Goal: Navigation & Orientation: Find specific page/section

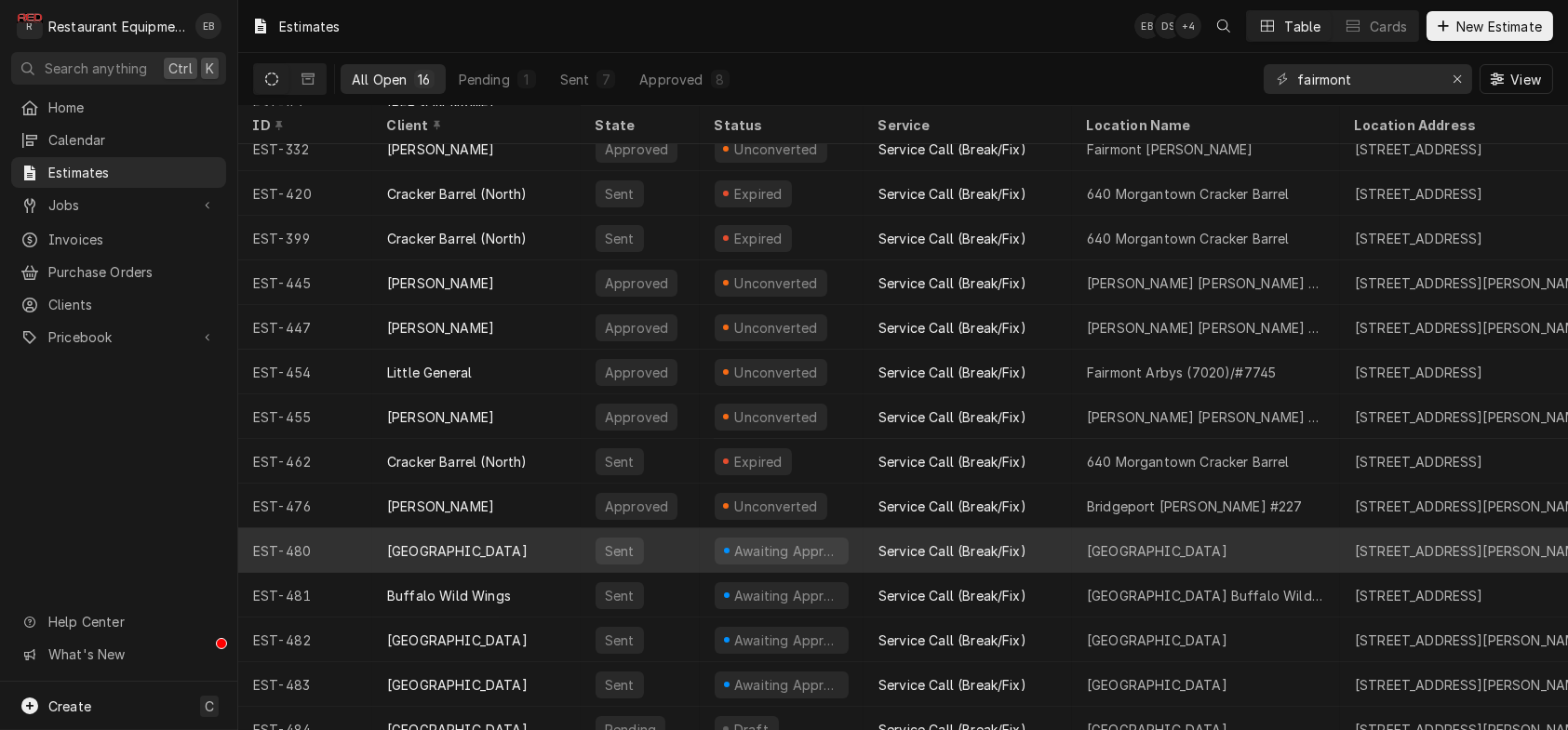
scroll to position [147, 0]
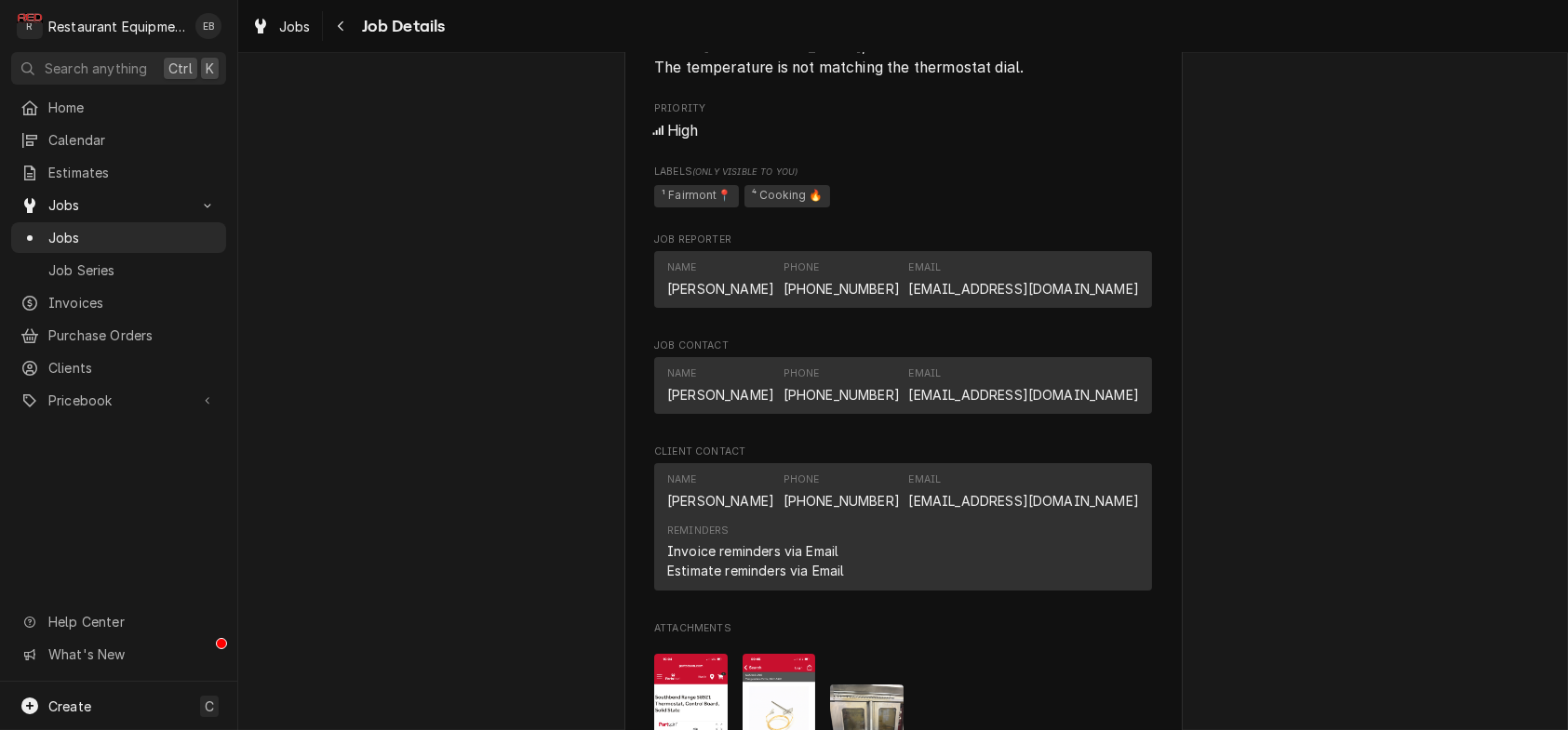
scroll to position [1550, 0]
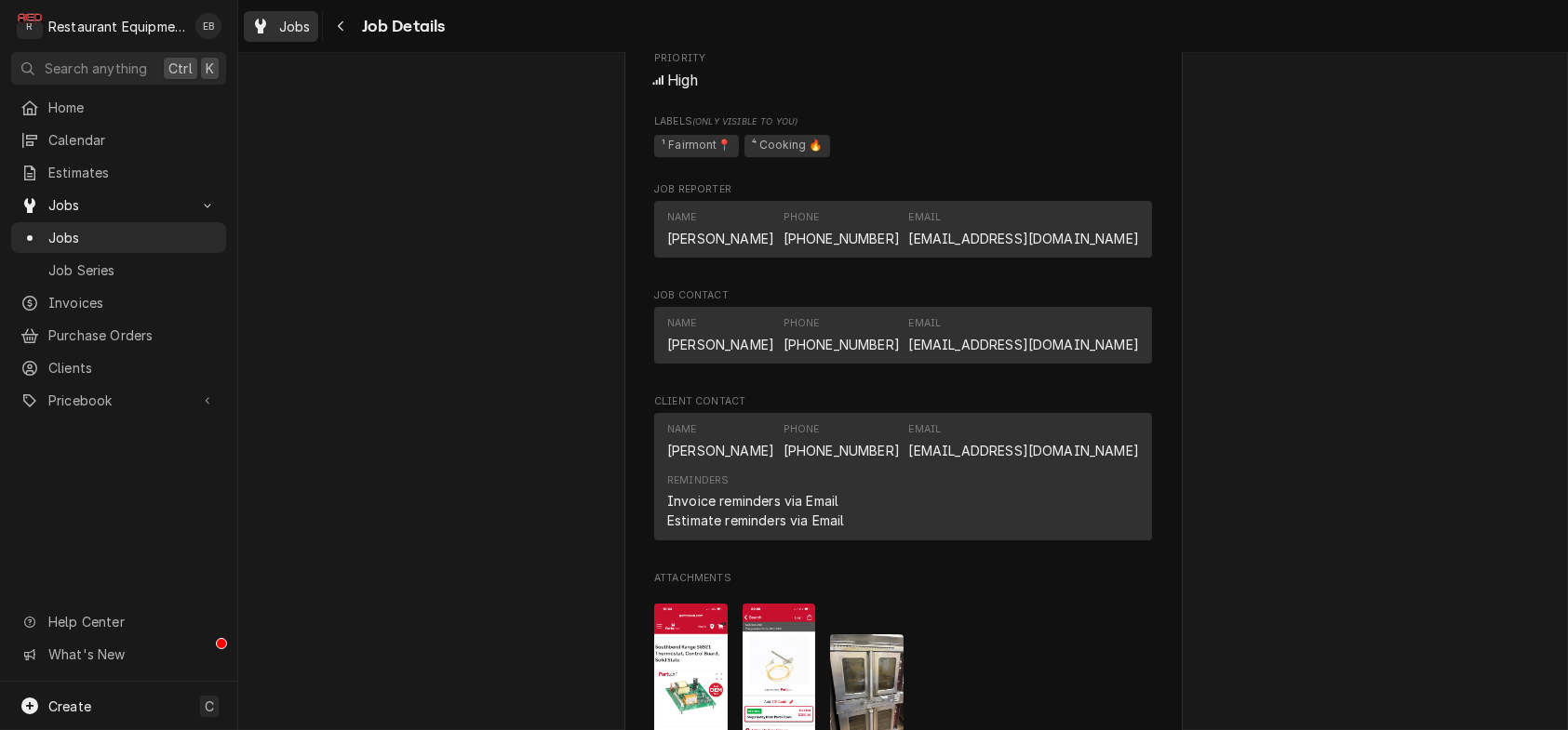
click at [270, 21] on div "Dynamic Content Wrapper" at bounding box center [260, 26] width 18 height 22
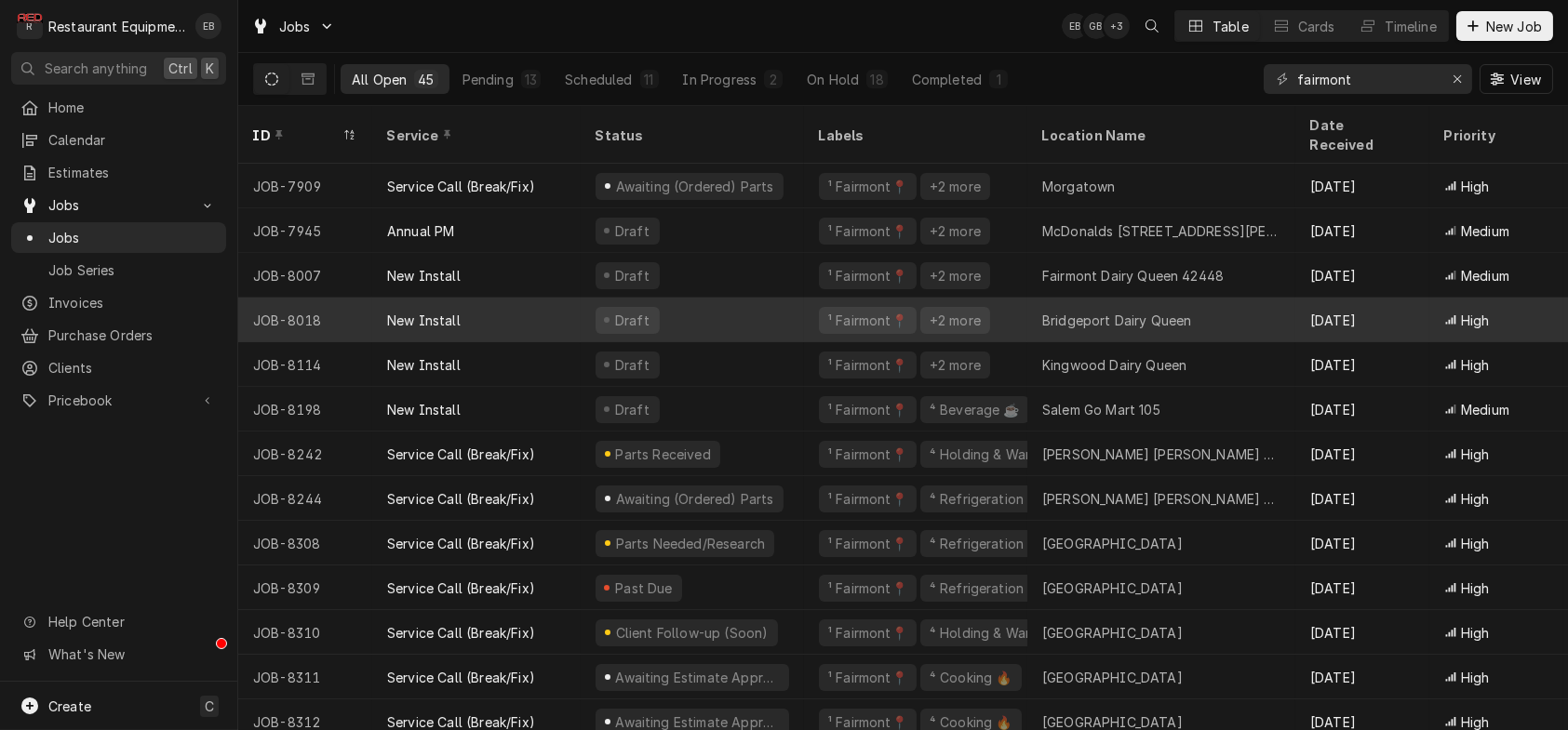
scroll to position [61, 0]
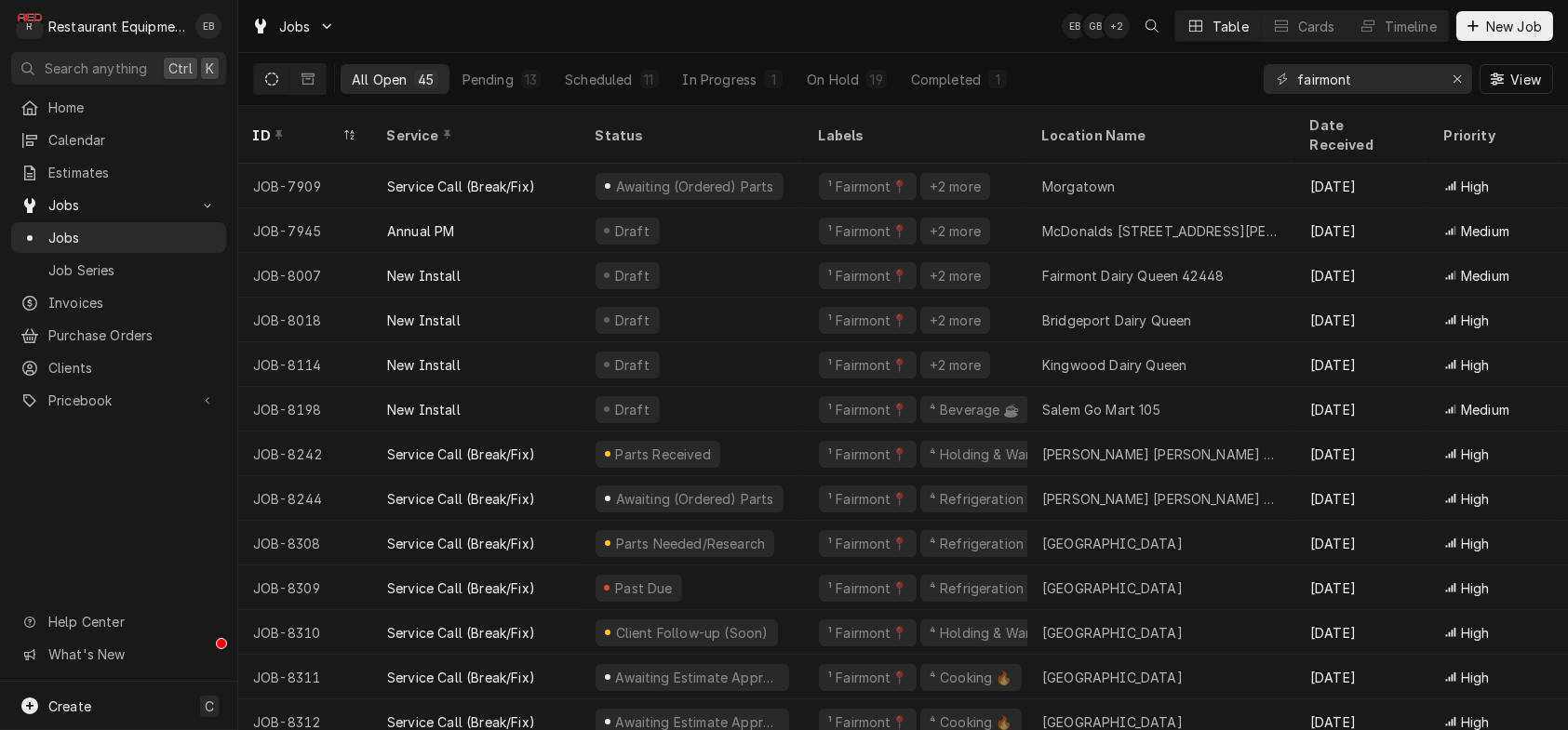
click at [500, 15] on div "Jobs EB GB + 2 Table Cards Timeline New Job" at bounding box center [904, 26] width 1330 height 52
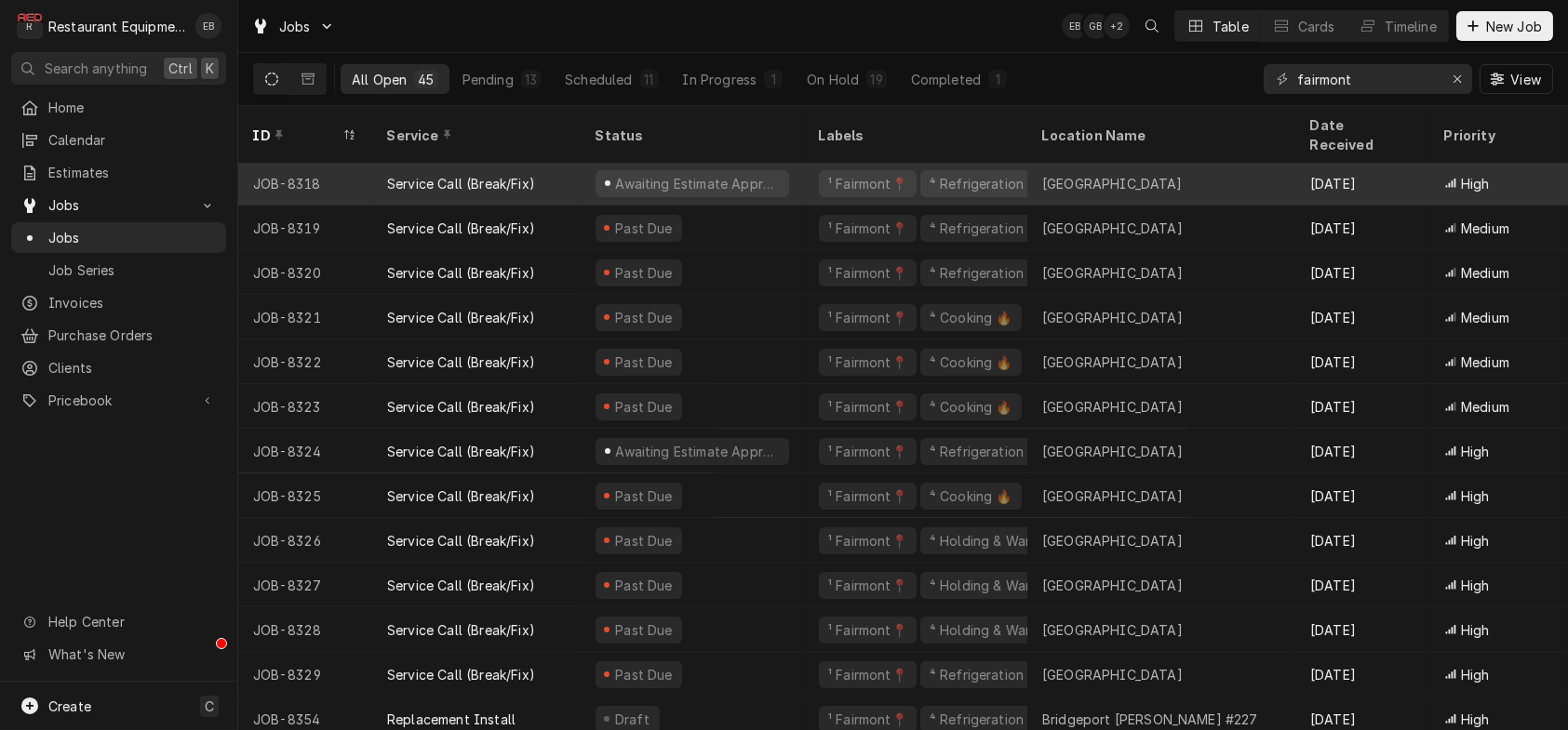
scroll to position [815, 0]
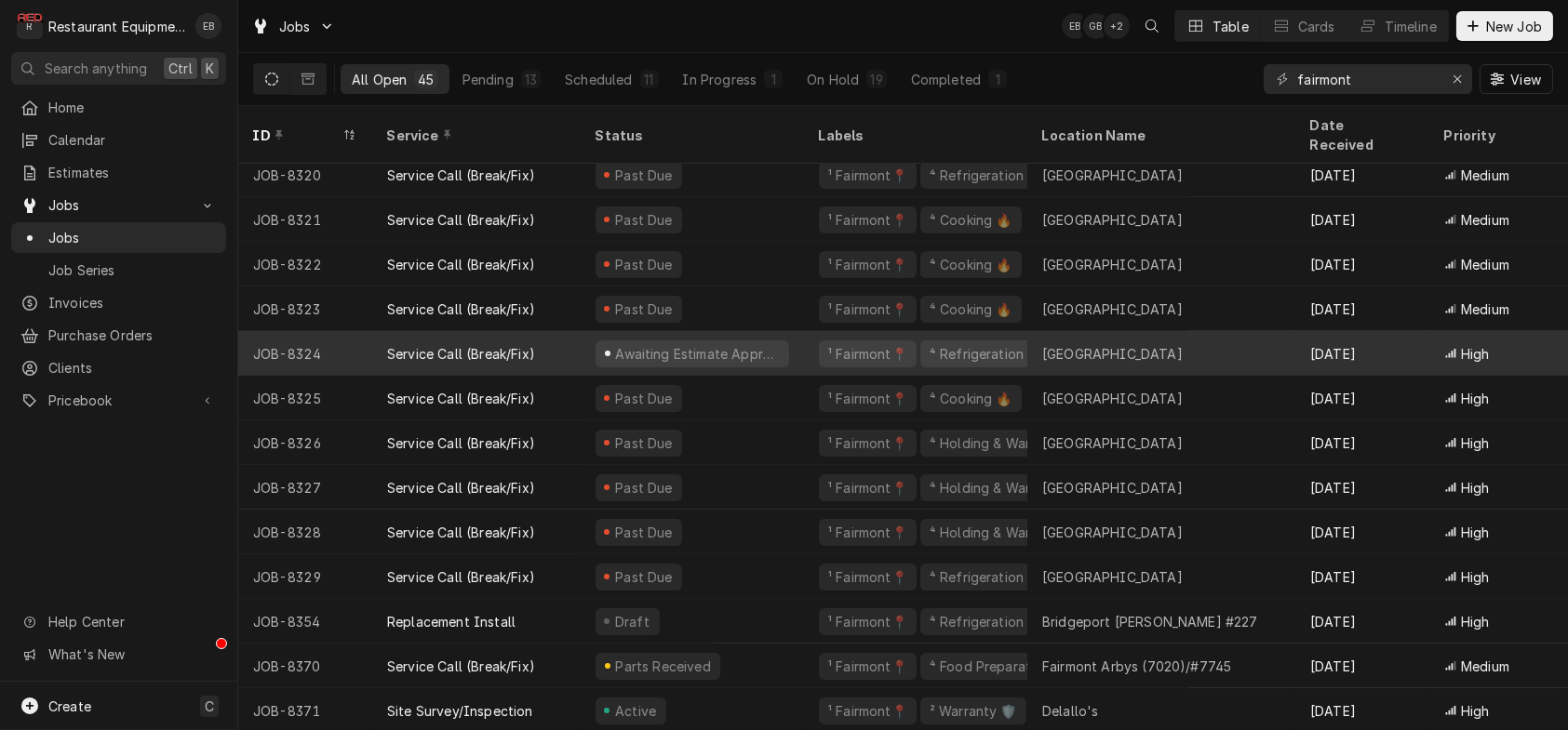
click at [804, 338] on div "Awaiting Estimate Approval" at bounding box center [692, 354] width 223 height 45
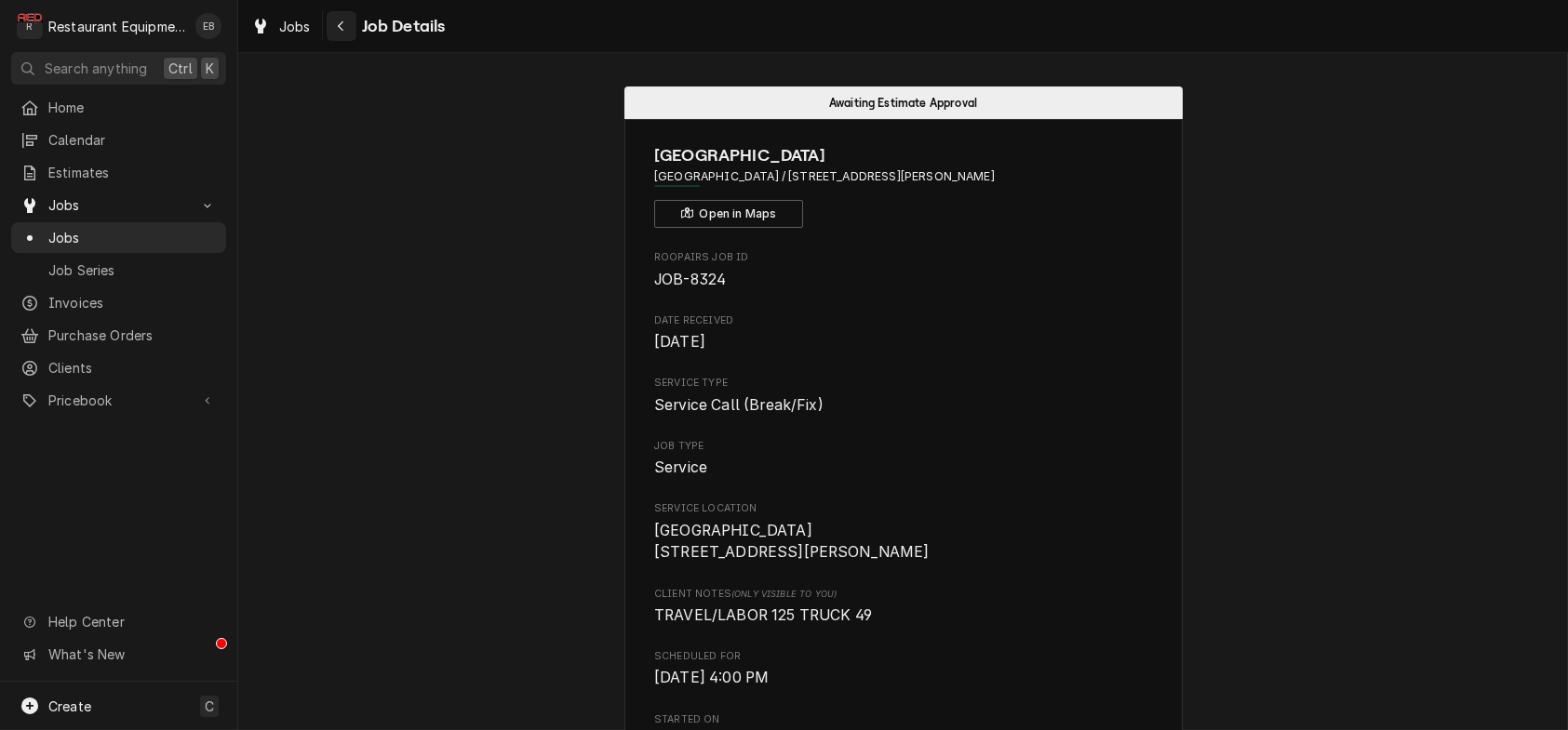
click at [345, 31] on icon "Navigate back" at bounding box center [341, 26] width 9 height 13
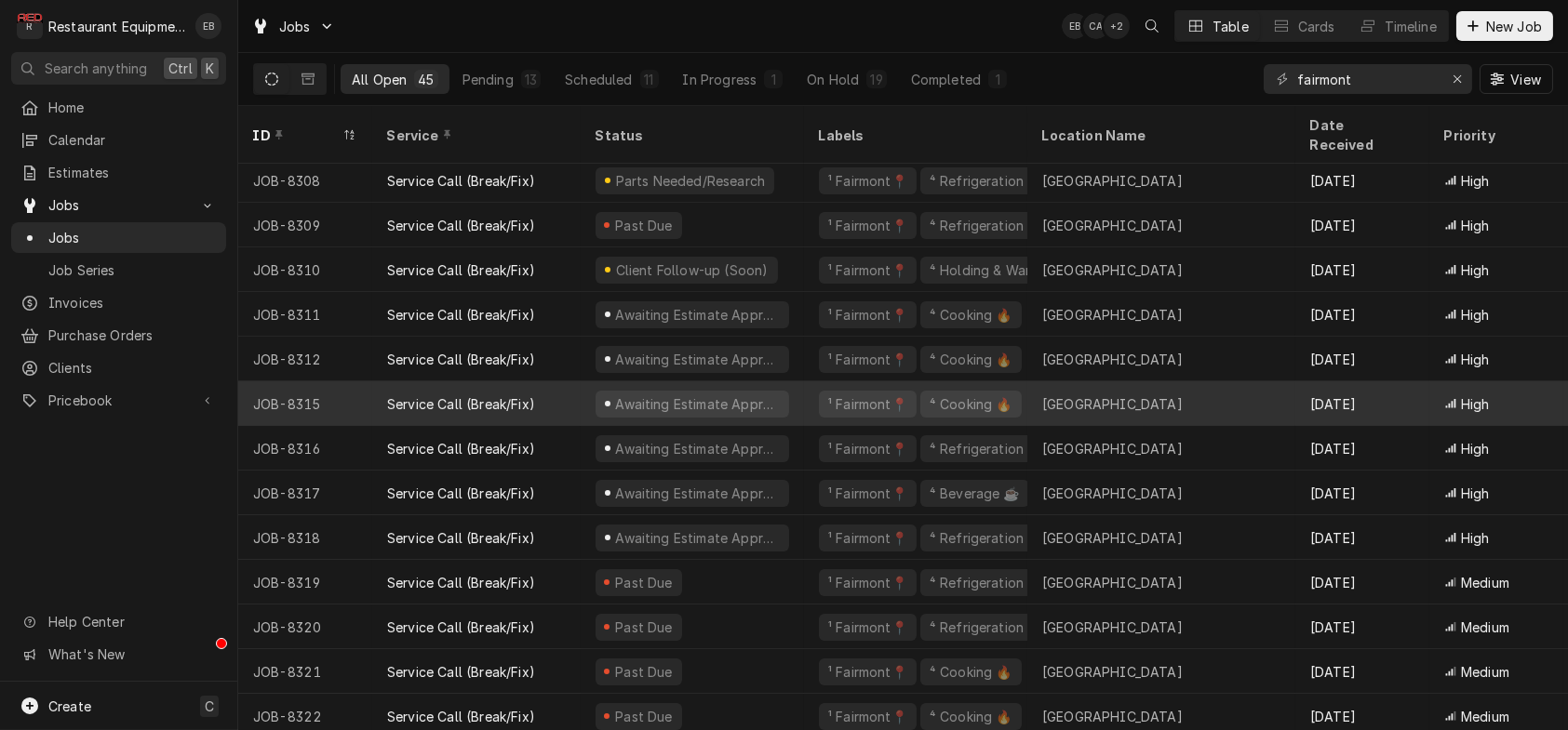
scroll to position [371, 0]
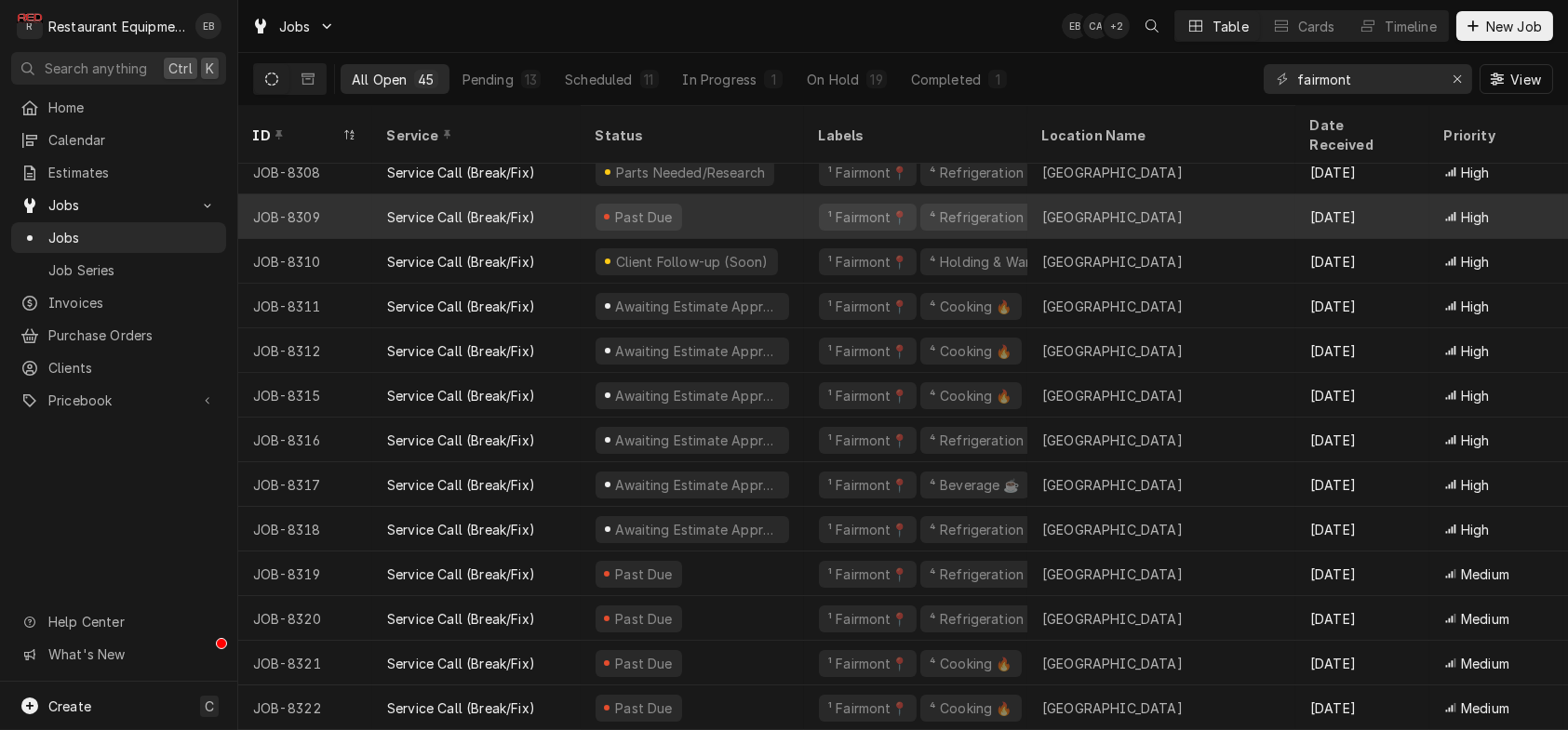
click at [753, 194] on div "Past Due" at bounding box center [692, 217] width 223 height 45
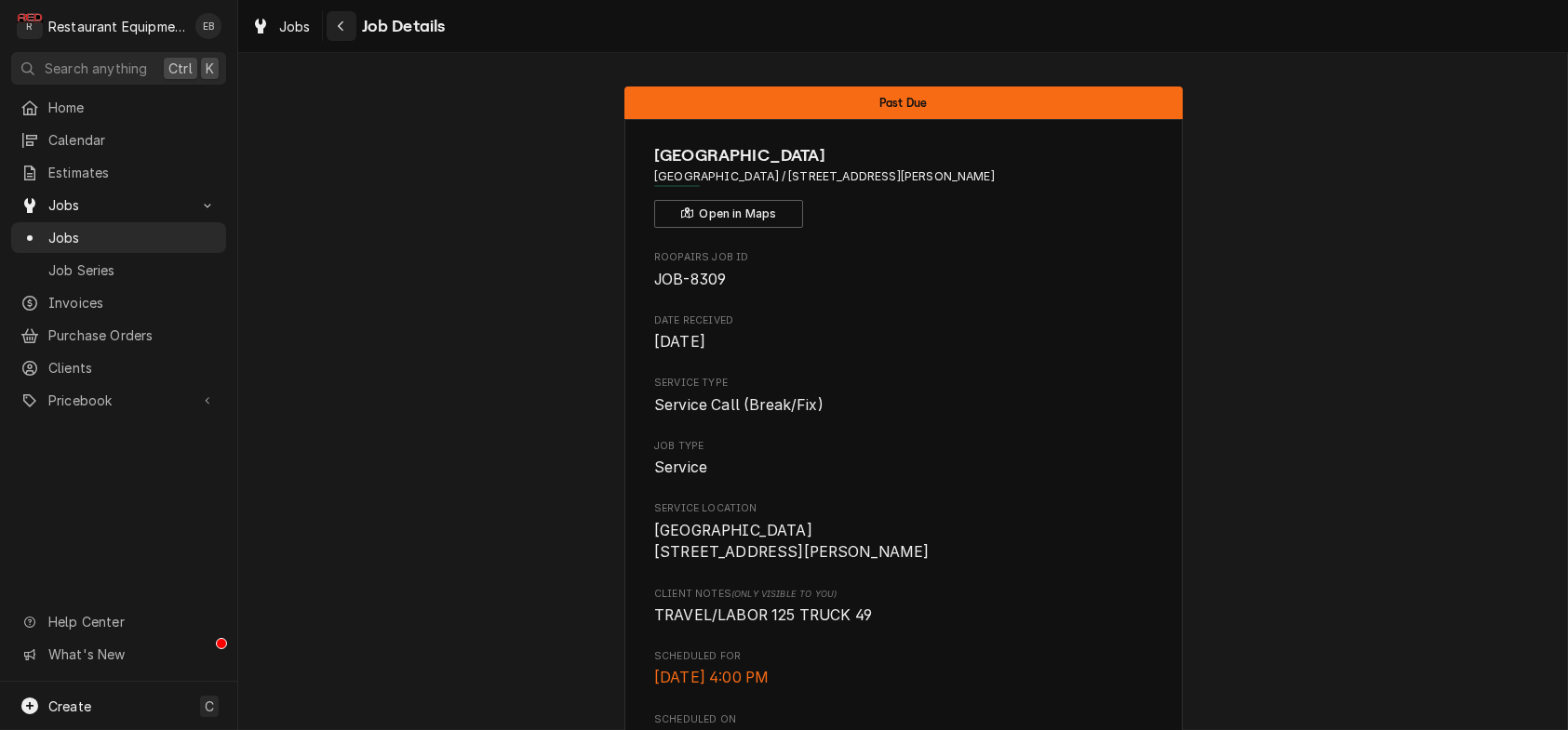
click at [357, 34] on button "Navigate back" at bounding box center [341, 26] width 30 height 30
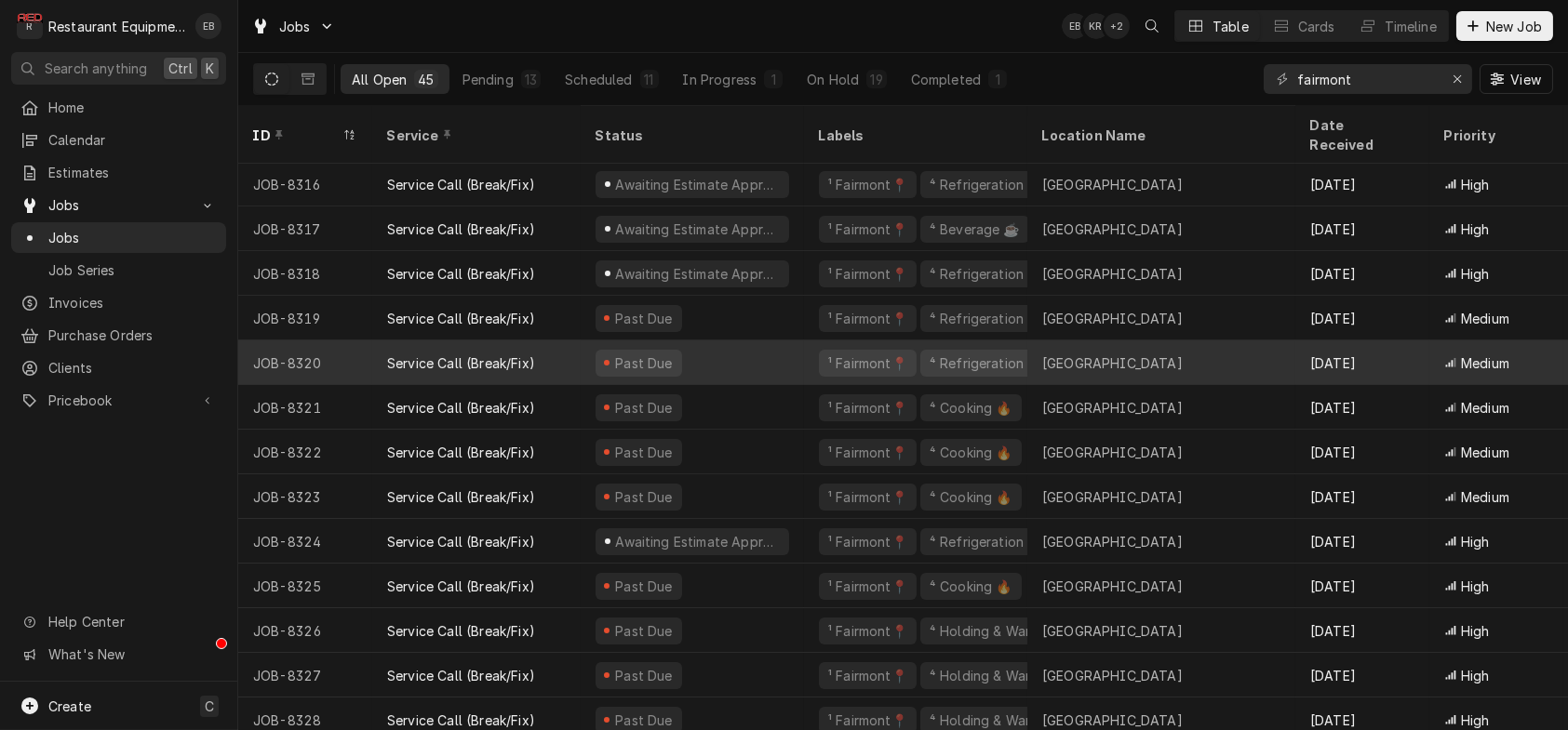
scroll to position [638, 0]
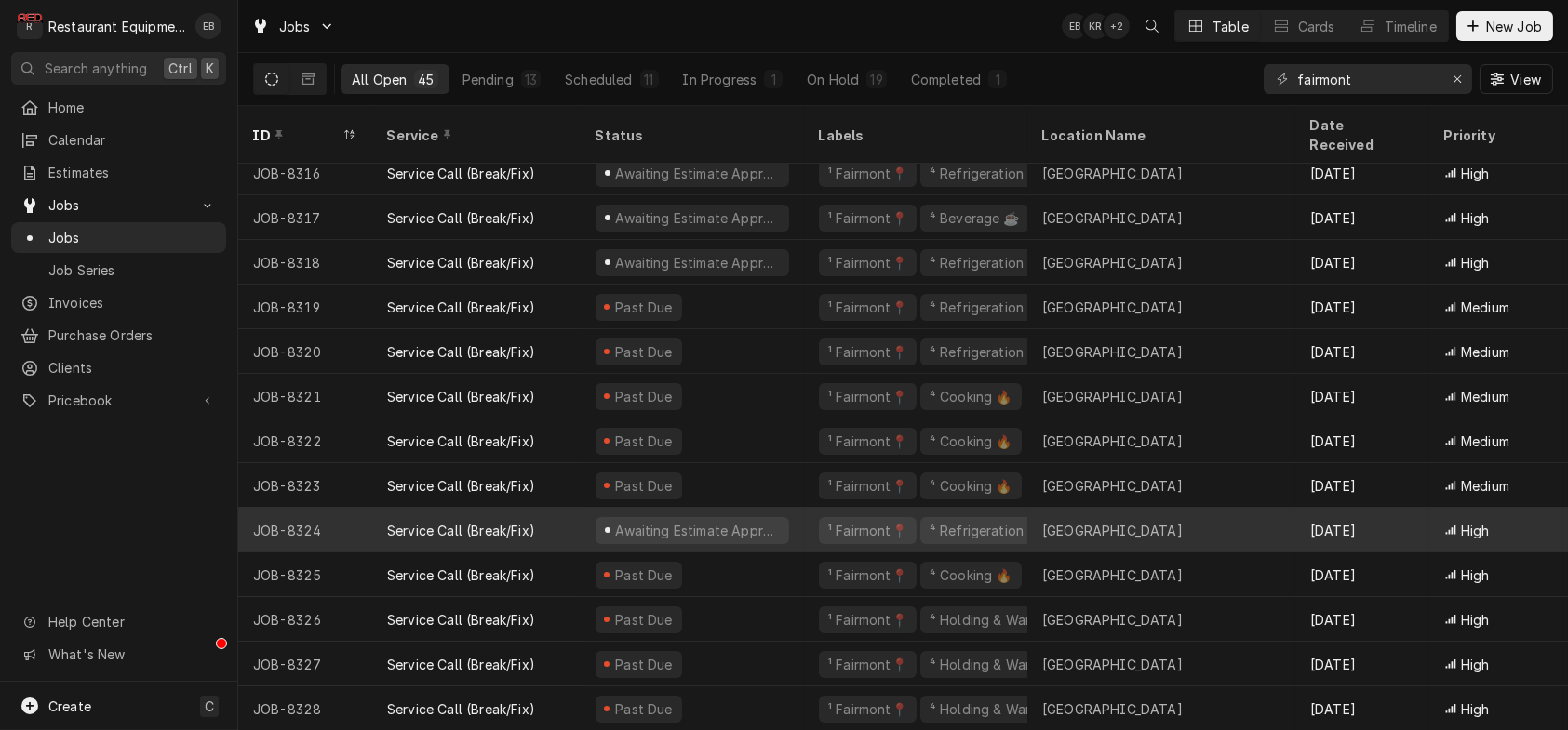
click at [804, 511] on div "Awaiting Estimate Approval" at bounding box center [692, 530] width 223 height 45
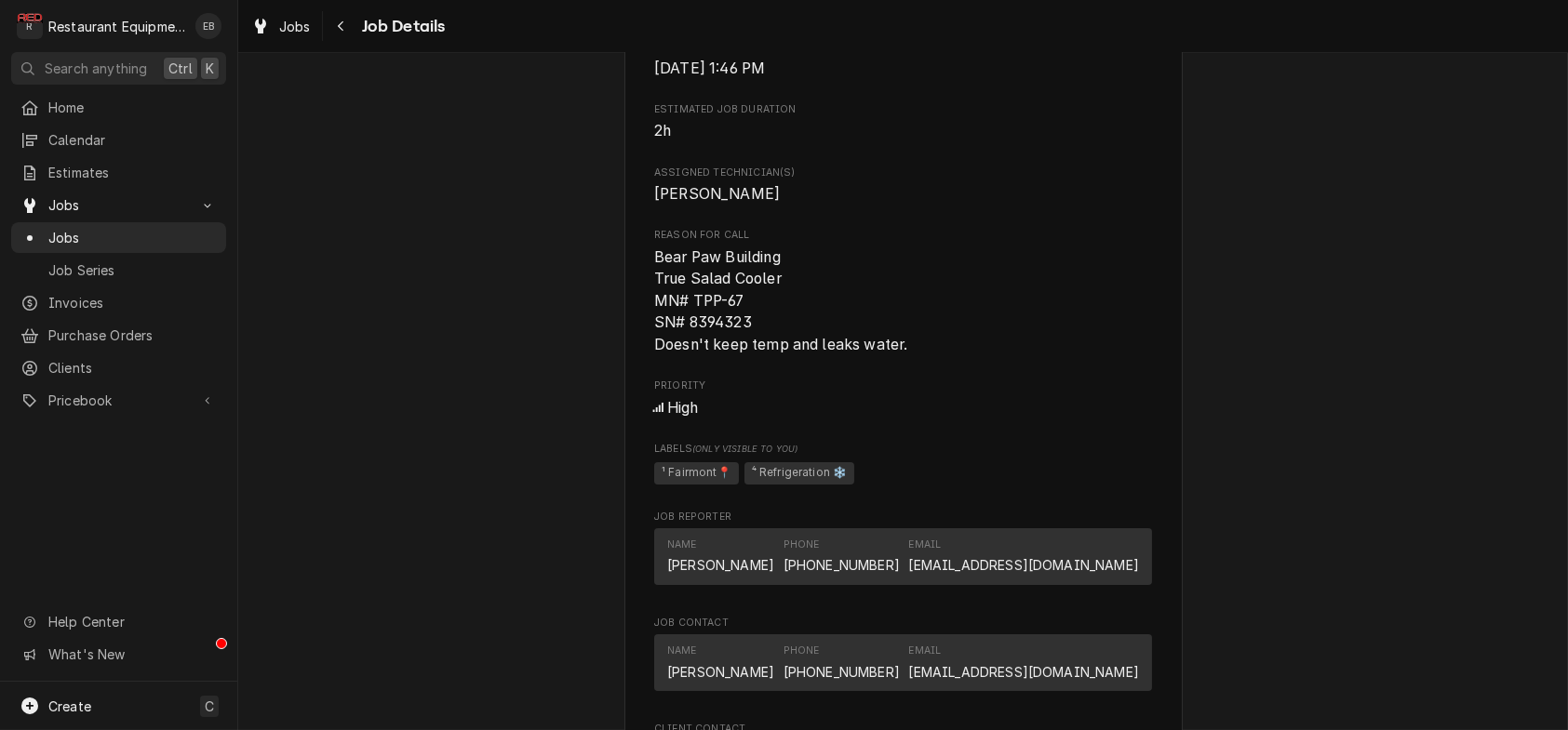
scroll to position [1177, 0]
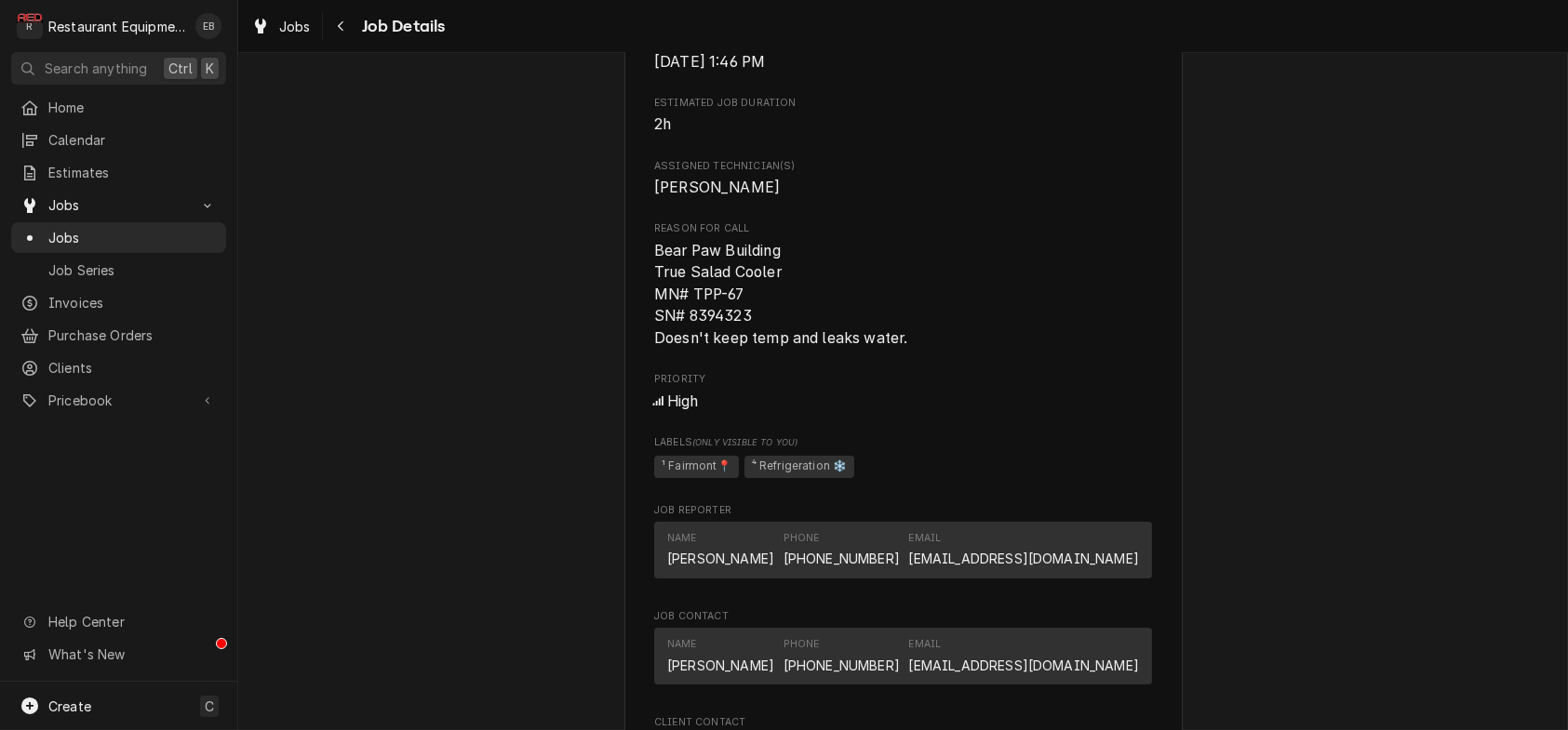
drag, startPoint x: 911, startPoint y: 491, endPoint x: 1300, endPoint y: 559, distance: 394.9
click at [1301, 559] on div "Awaiting Estimate Approval Canaan Valley Resort Canaan Valley Resort / 230 Main…" at bounding box center [904, 167] width 1330 height 2545
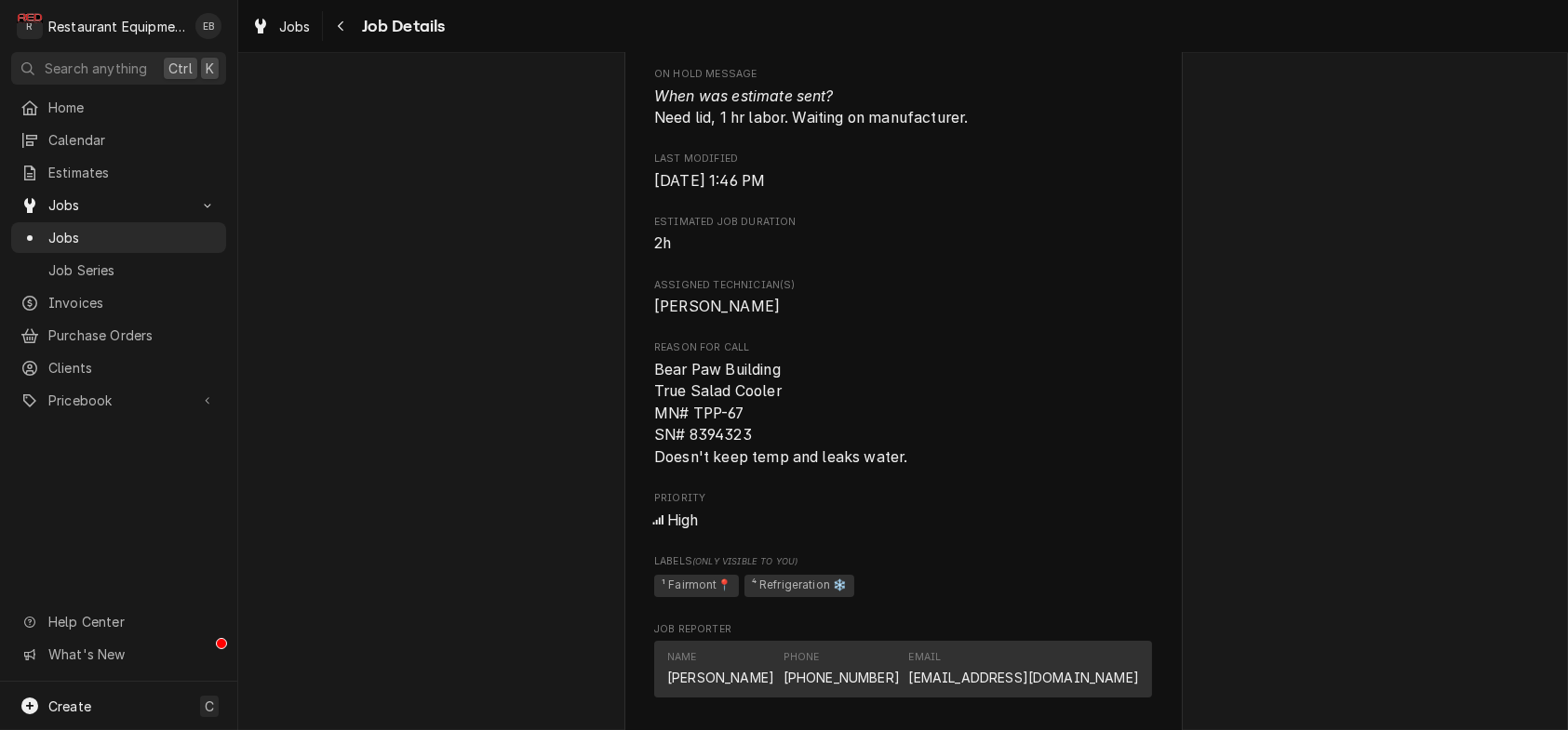
scroll to position [1054, 0]
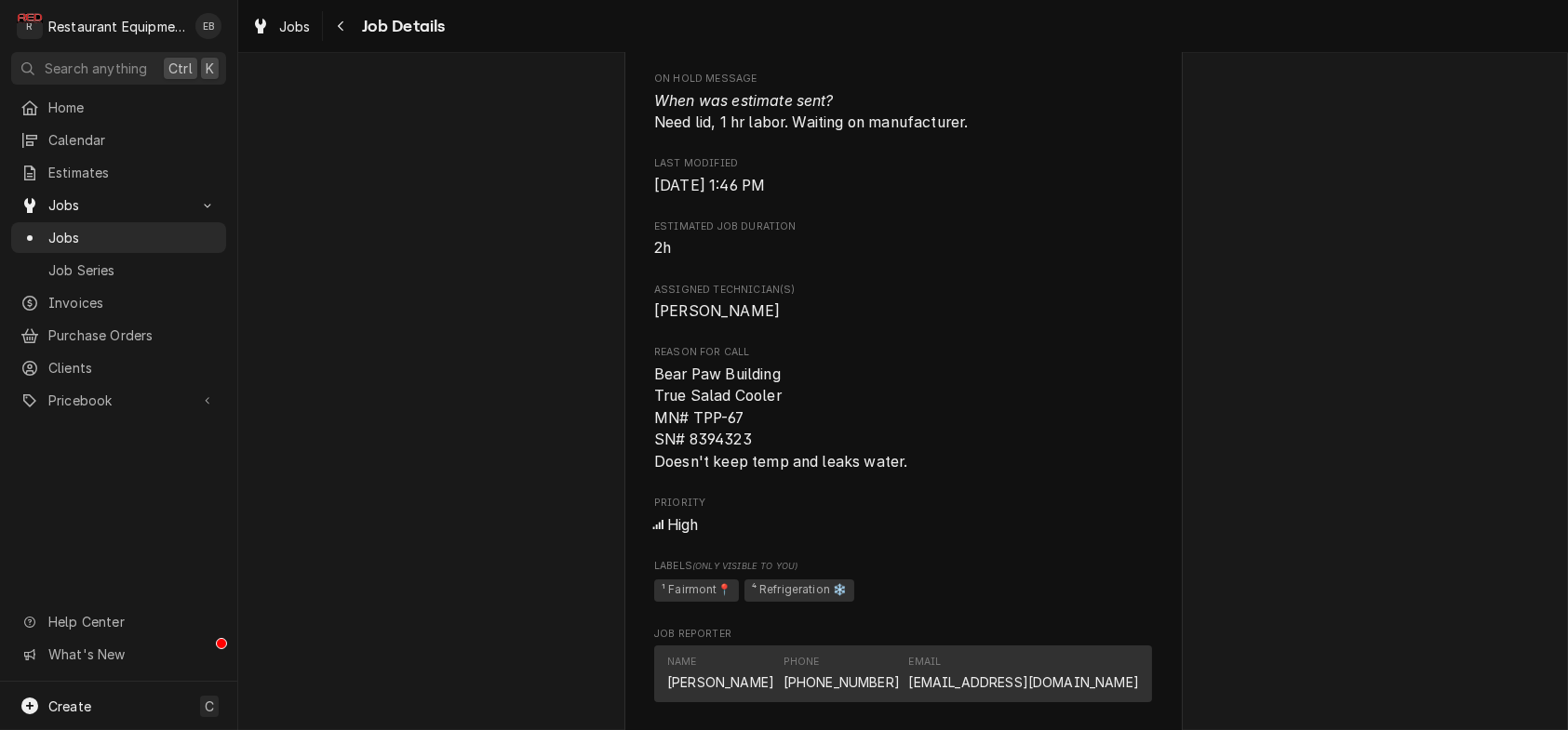
drag, startPoint x: 905, startPoint y: 541, endPoint x: 1234, endPoint y: 499, distance: 331.7
click at [1282, 501] on div "Awaiting Estimate Approval Canaan Valley Resort Canaan Valley Resort / 230 Main…" at bounding box center [904, 290] width 1330 height 2545
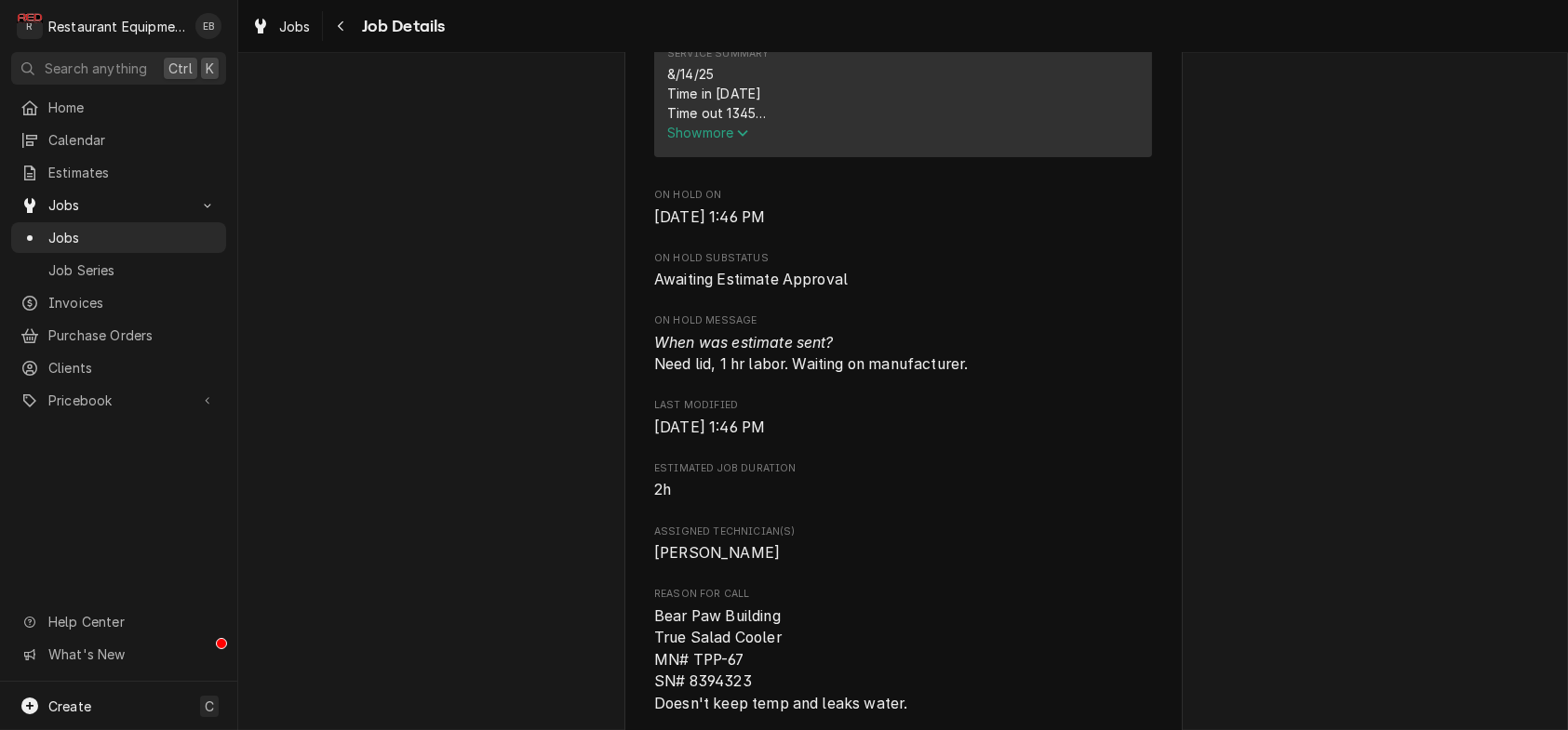
scroll to position [806, 0]
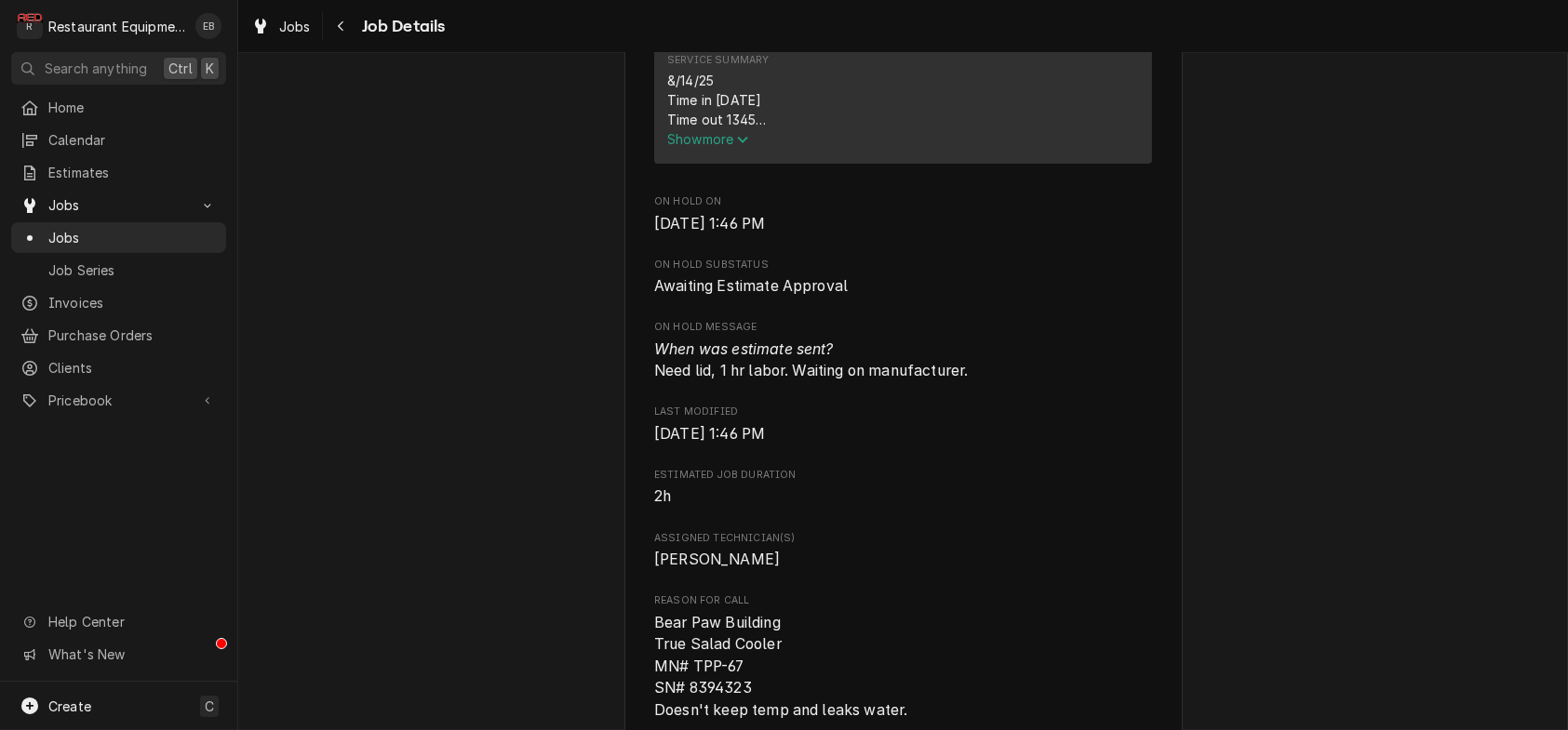
click at [716, 147] on span "Show more" at bounding box center [707, 139] width 81 height 16
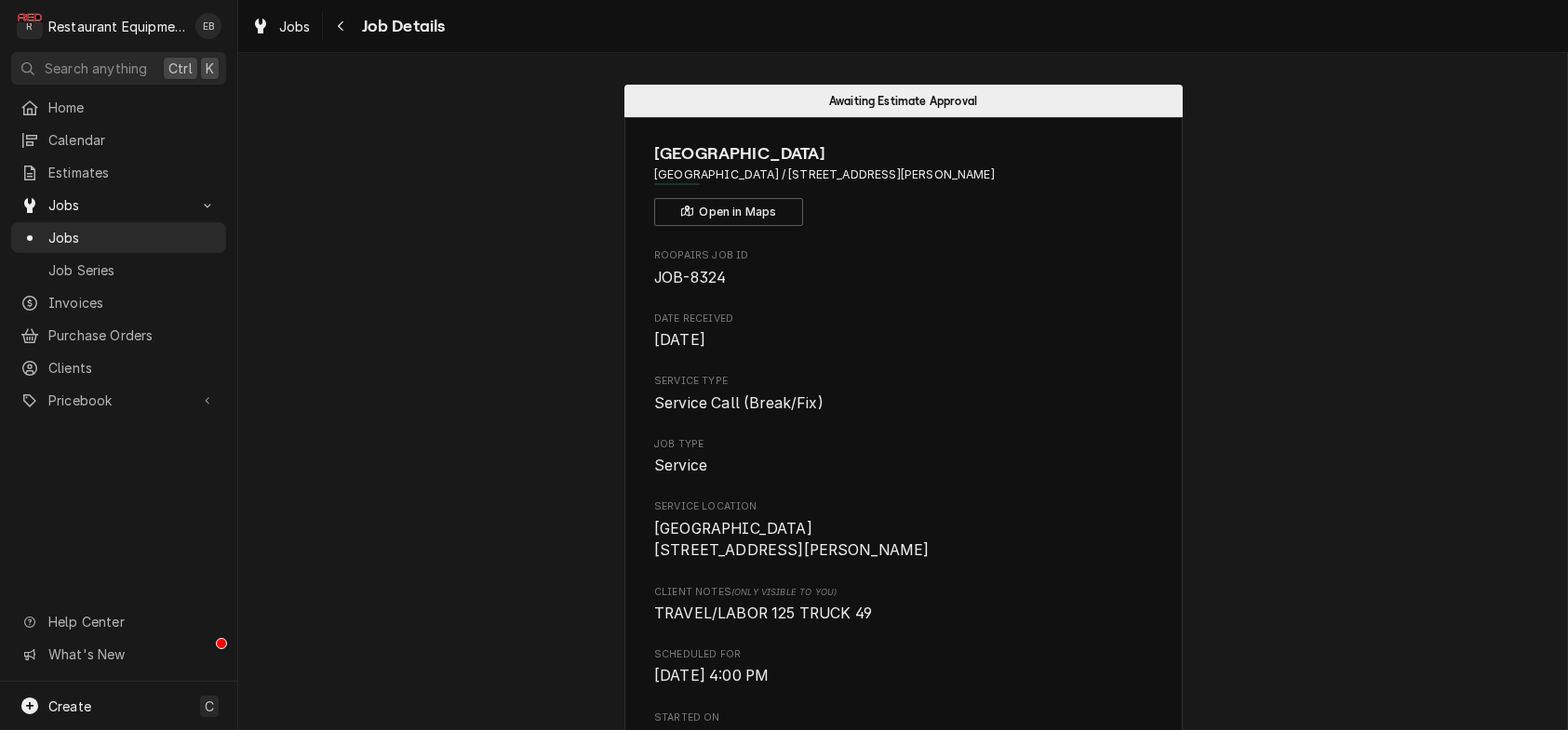
scroll to position [0, 0]
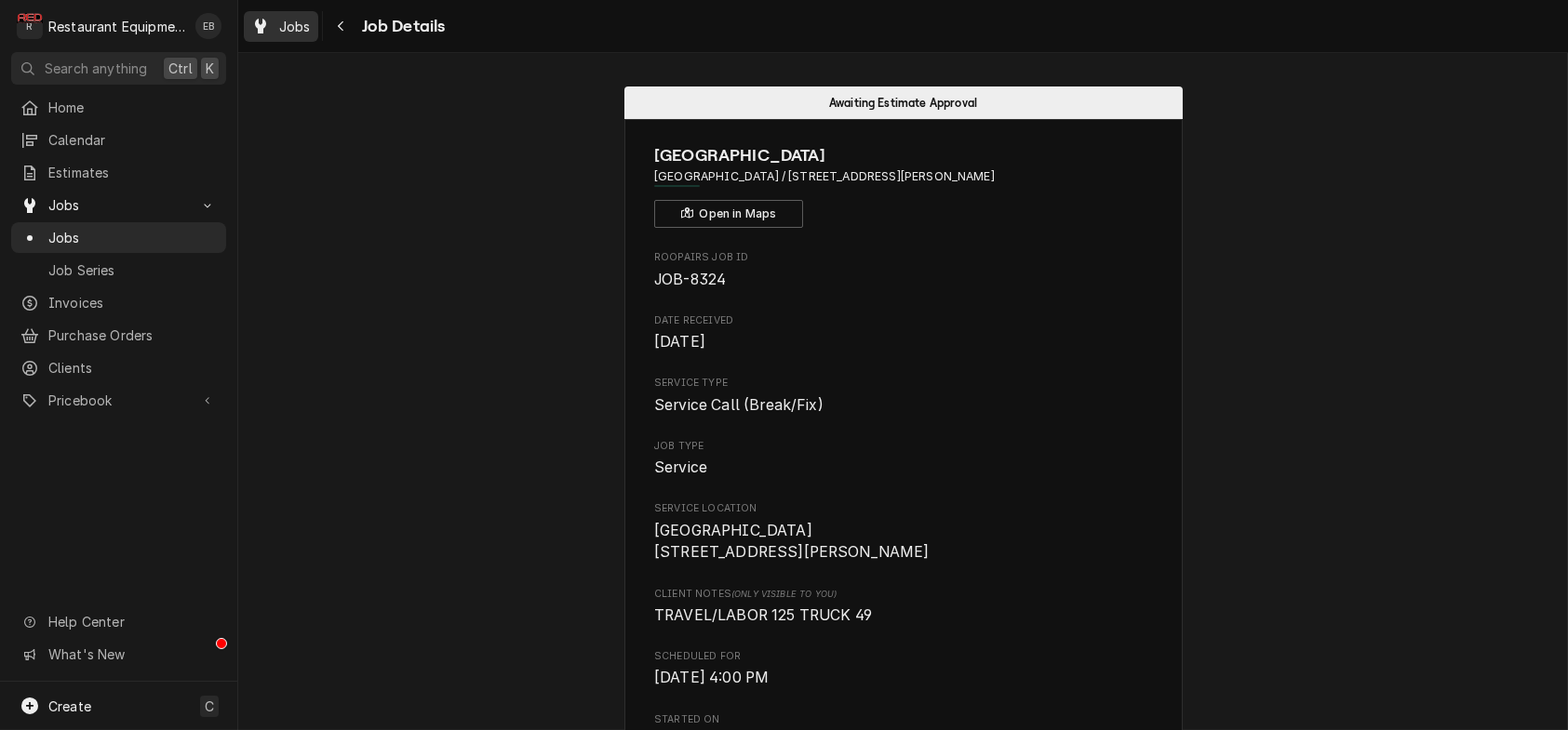
click at [311, 36] on span "Jobs" at bounding box center [294, 26] width 32 height 19
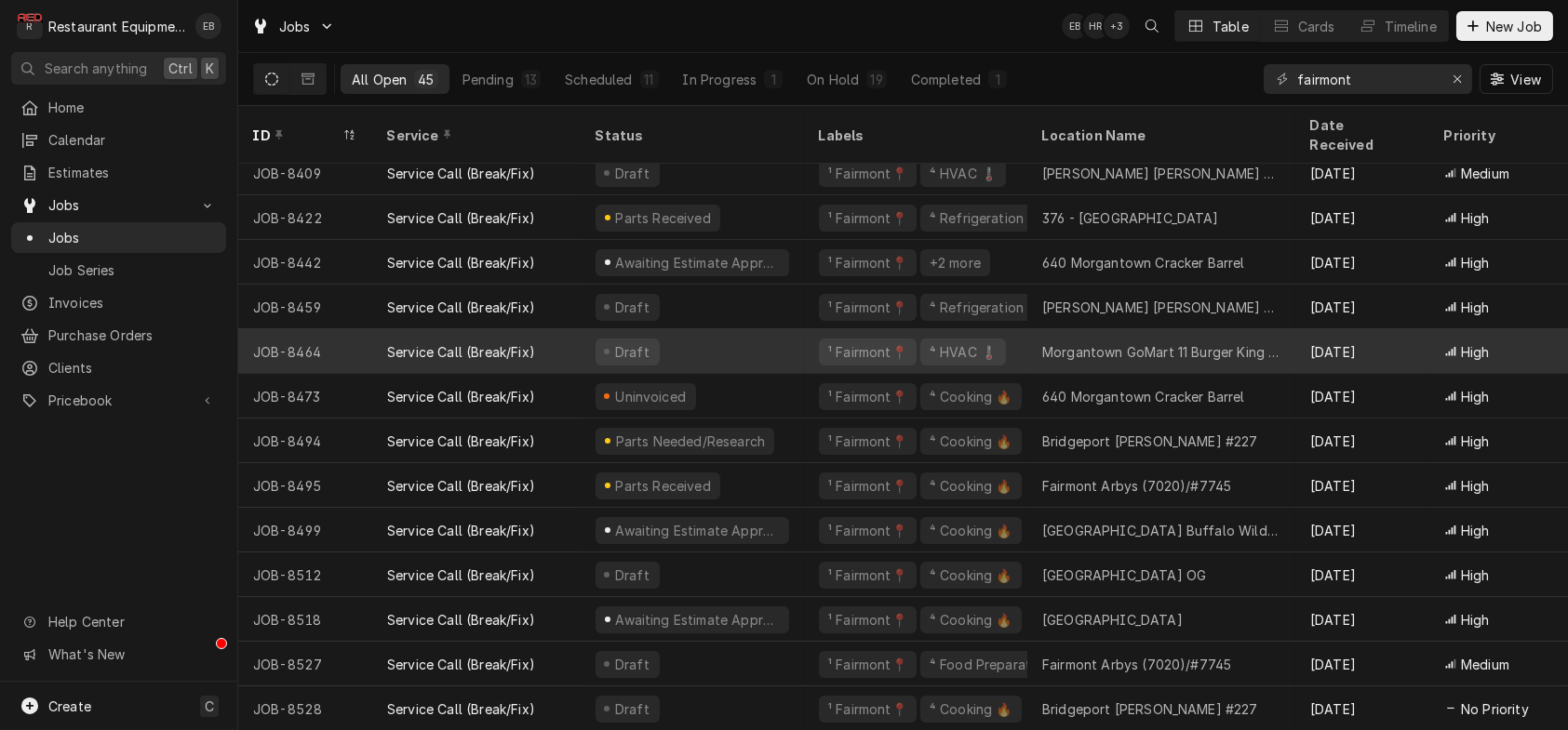
scroll to position [1442, 0]
